Goal: Task Accomplishment & Management: Manage account settings

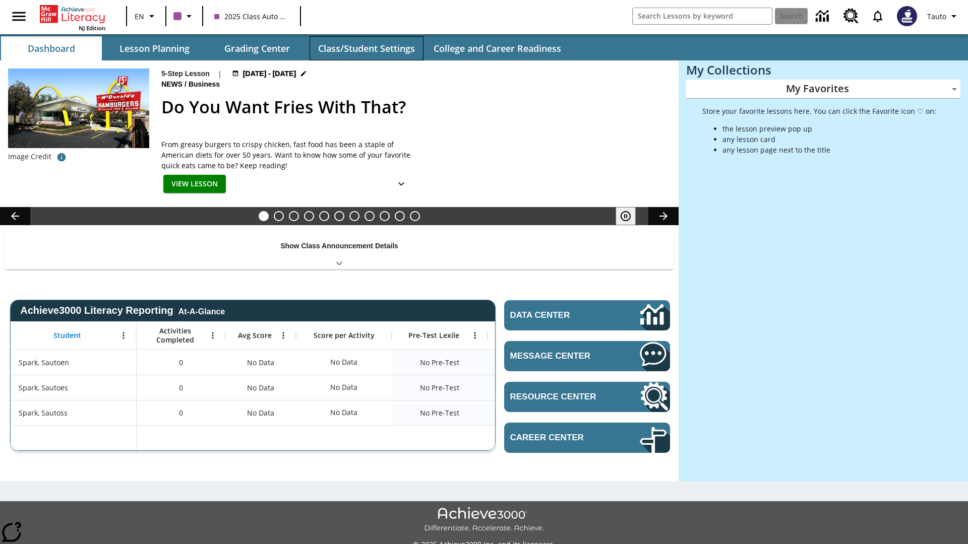
click at [366, 48] on button "Class/Student Settings" at bounding box center [366, 48] width 114 height 24
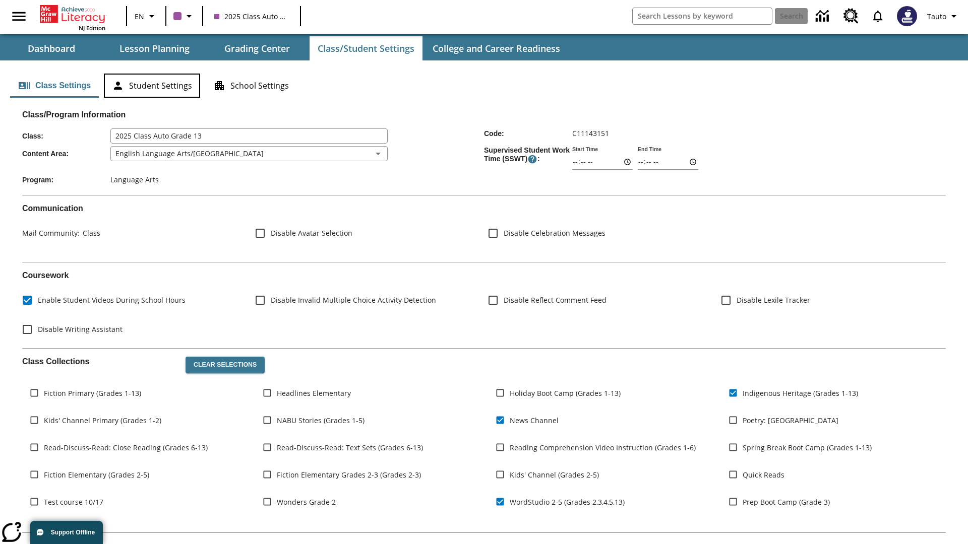
click at [152, 86] on button "Student Settings" at bounding box center [152, 86] width 96 height 24
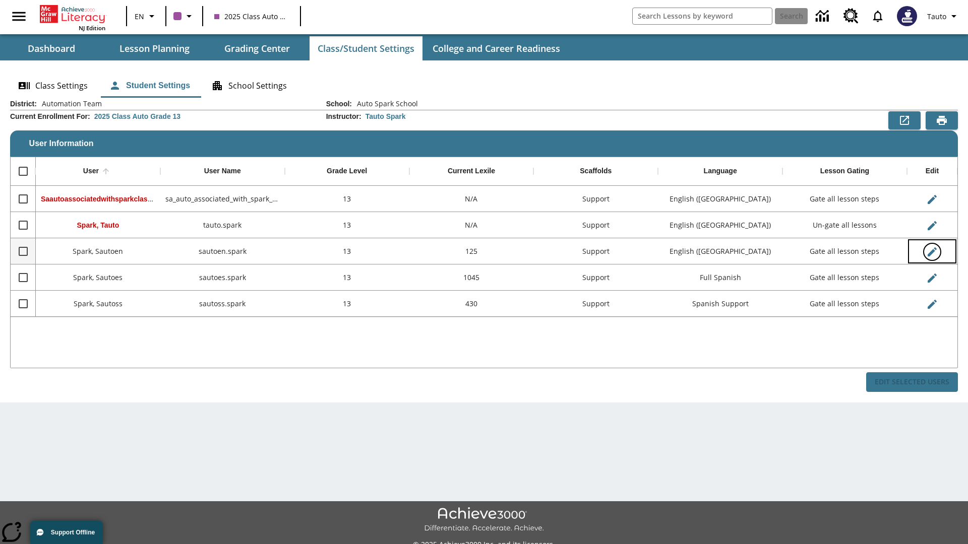
click at [931, 251] on icon "Edit User" at bounding box center [931, 251] width 9 height 9
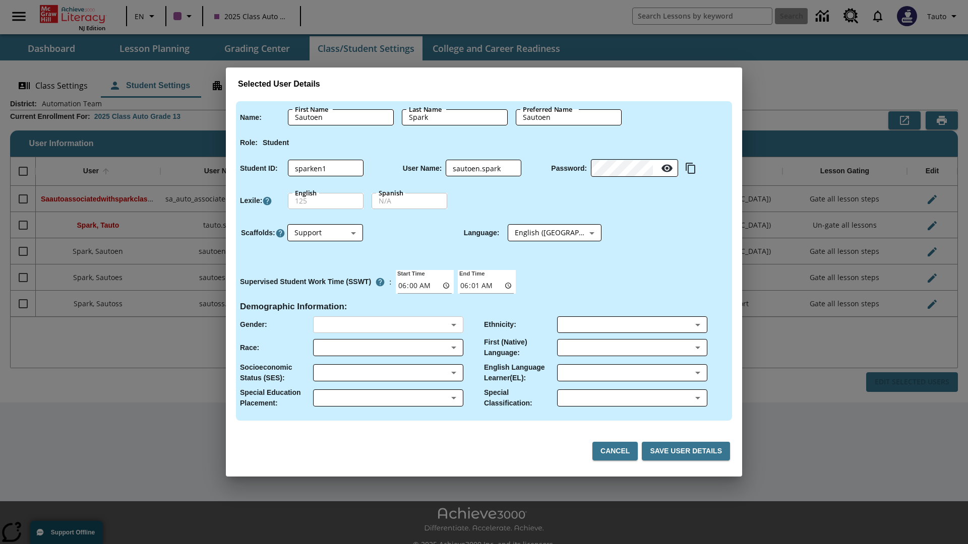
click at [388, 325] on body "Skip to main content NJ Edition EN 2025 Class Auto Grade 13 Search 0 Tauto Dash…" at bounding box center [484, 283] width 968 height 566
click at [388, 348] on body "Skip to main content NJ Edition EN 2025 Class Auto Grade 13 Search 0 Tauto Dash…" at bounding box center [484, 283] width 968 height 566
click at [388, 373] on body "Skip to main content NJ Edition EN 2025 Class Auto Grade 13 Search 0 Tauto Dash…" at bounding box center [484, 283] width 968 height 566
click at [388, 398] on body "Skip to main content NJ Edition EN 2025 Class Auto Grade 13 Search 0 Tauto Dash…" at bounding box center [484, 283] width 968 height 566
click at [631, 325] on body "Skip to main content NJ Edition EN 2025 Class Auto Grade 13 Search 0 Tauto Dash…" at bounding box center [484, 283] width 968 height 566
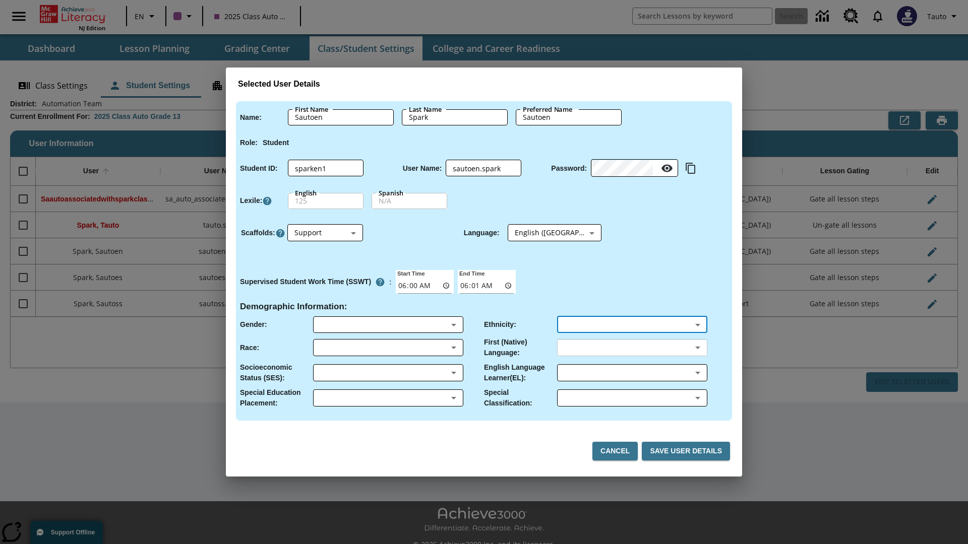
click at [631, 348] on body "Skip to main content NJ Edition EN 2025 Class Auto Grade 13 Search 0 Tauto Dash…" at bounding box center [484, 283] width 968 height 566
click at [631, 373] on body "Skip to main content NJ Edition EN 2025 Class Auto Grade 13 Search 0 Tauto Dash…" at bounding box center [484, 283] width 968 height 566
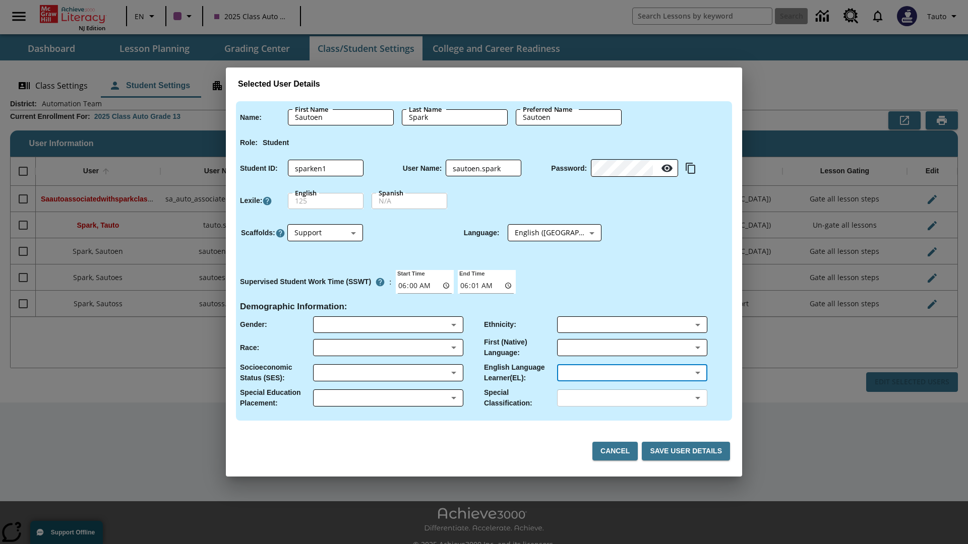
click at [631, 398] on body "Skip to main content NJ Edition EN 2025 Class Auto Grade 13 Search 0 Tauto Dash…" at bounding box center [484, 283] width 968 height 566
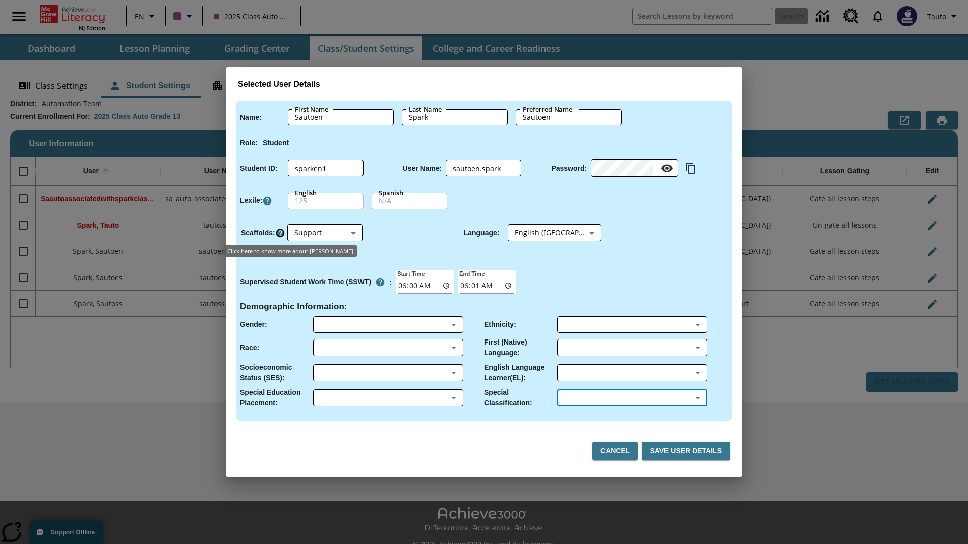
click at [280, 233] on icon "Click here to know more about Scaffolds" at bounding box center [280, 233] width 10 height 10
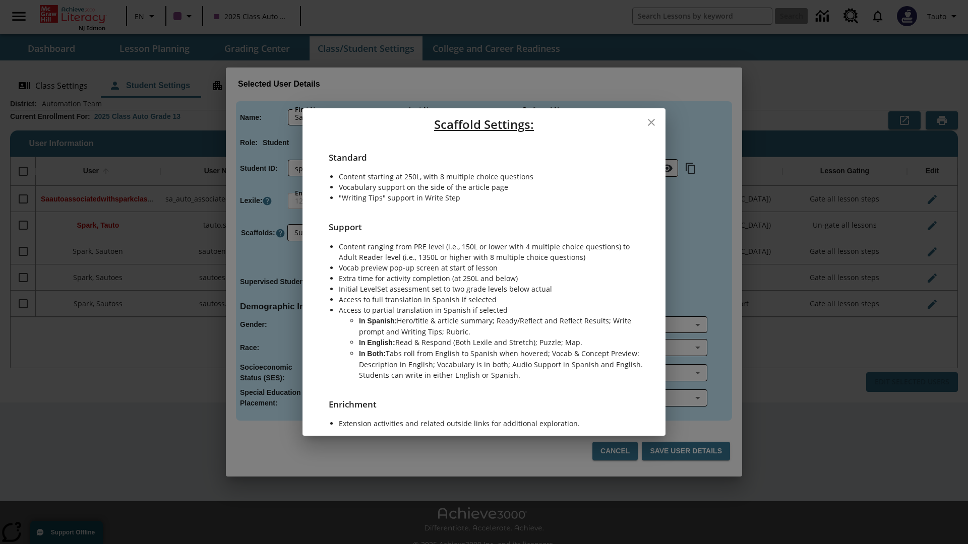
click at [651, 123] on icon "close" at bounding box center [651, 122] width 7 height 7
